Goal: Information Seeking & Learning: Learn about a topic

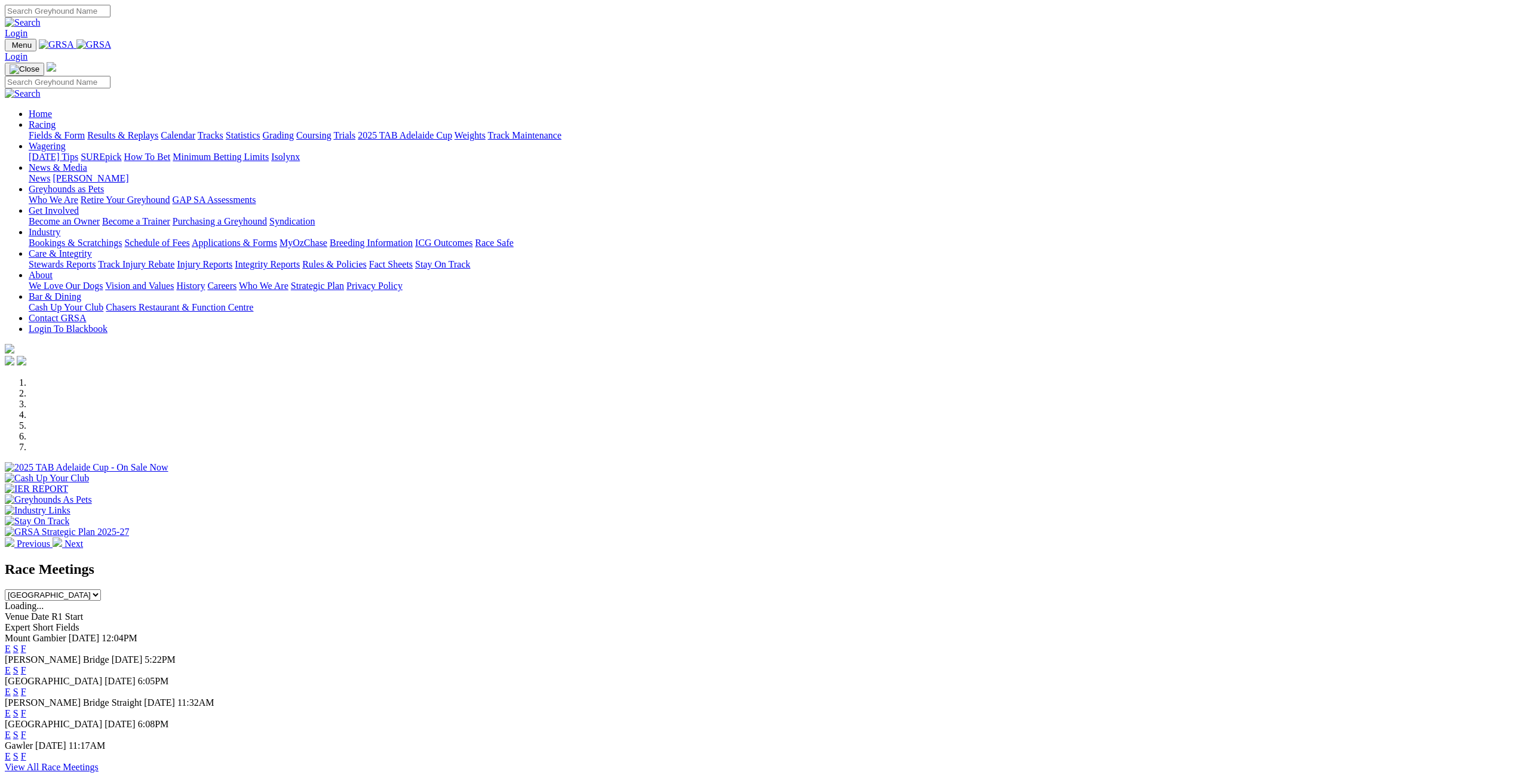
scroll to position [239, 0]
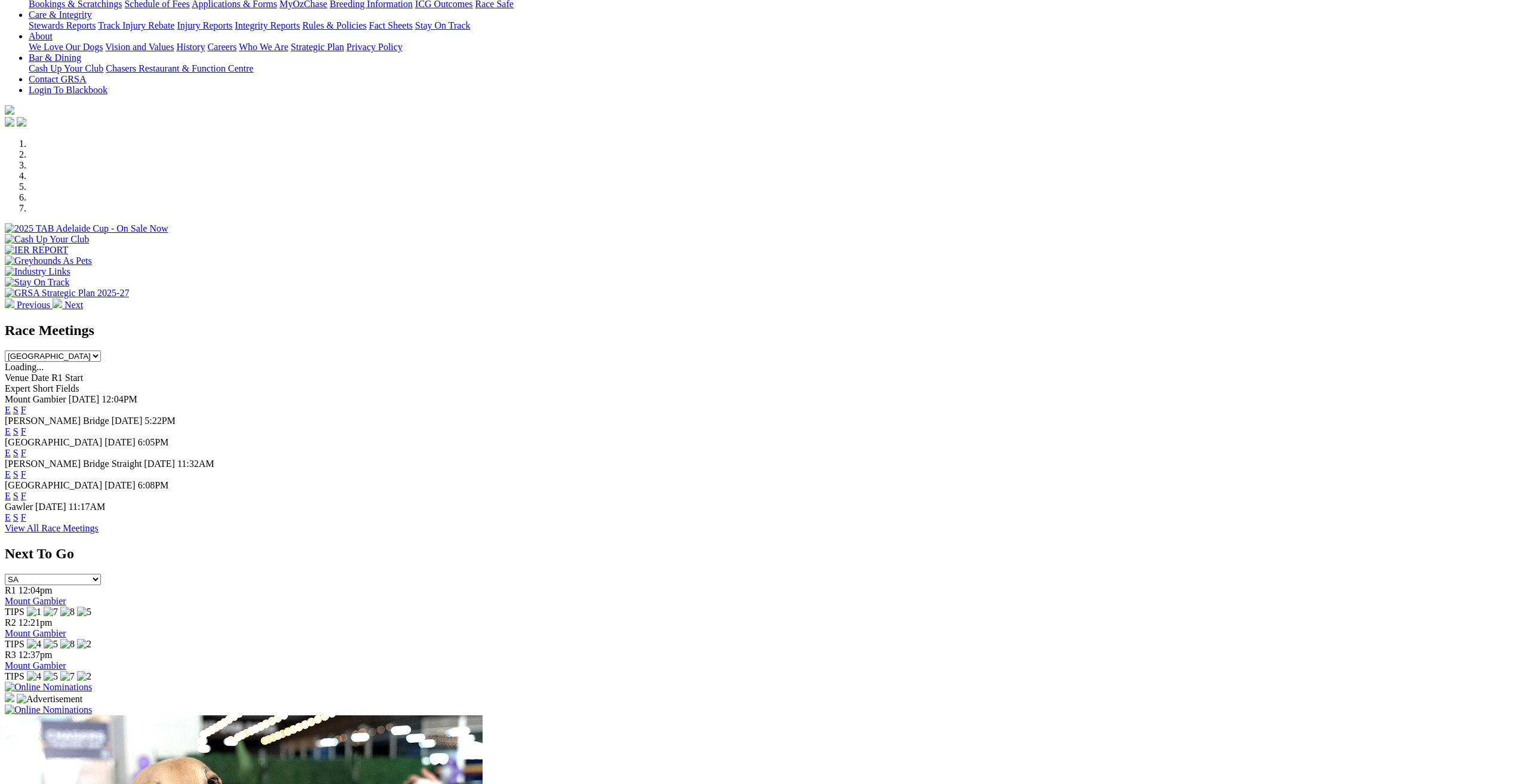
click at [27, 470] on link "F" at bounding box center [24, 474] width 6 height 10
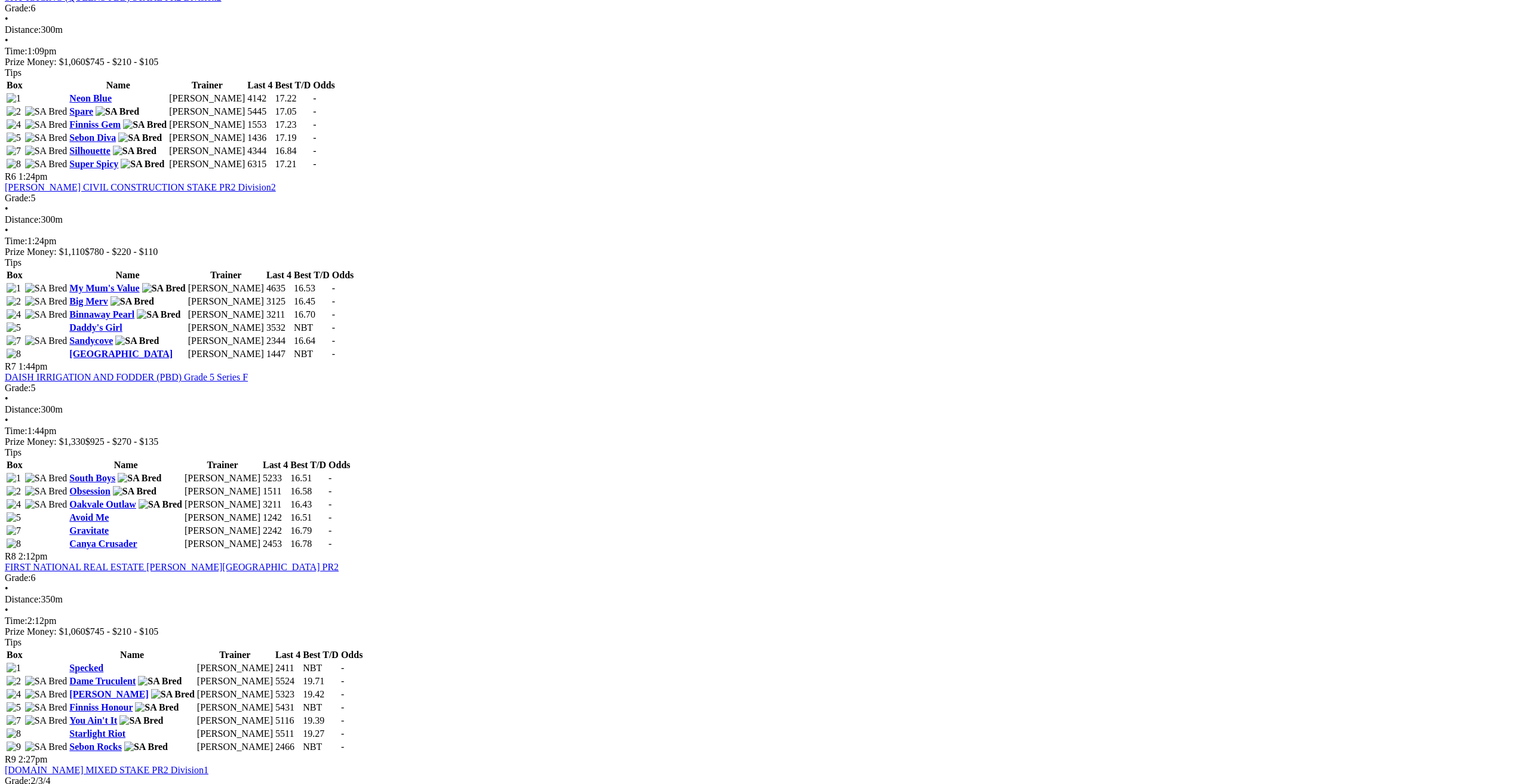
drag, startPoint x: 1235, startPoint y: 502, endPoint x: 1233, endPoint y: 680, distance: 178.0
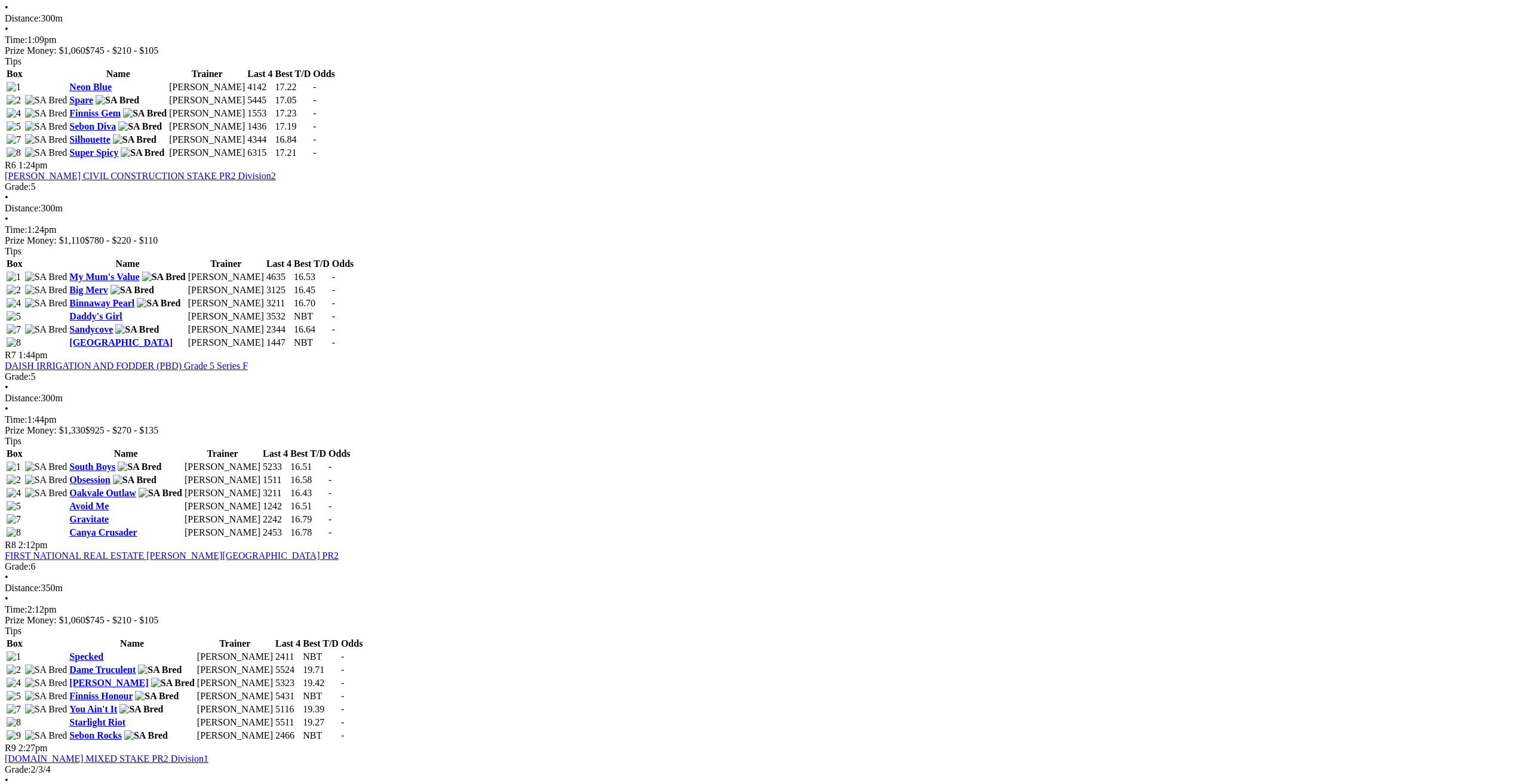
scroll to position [1040, 0]
